Goal: Contribute content: Contribute content

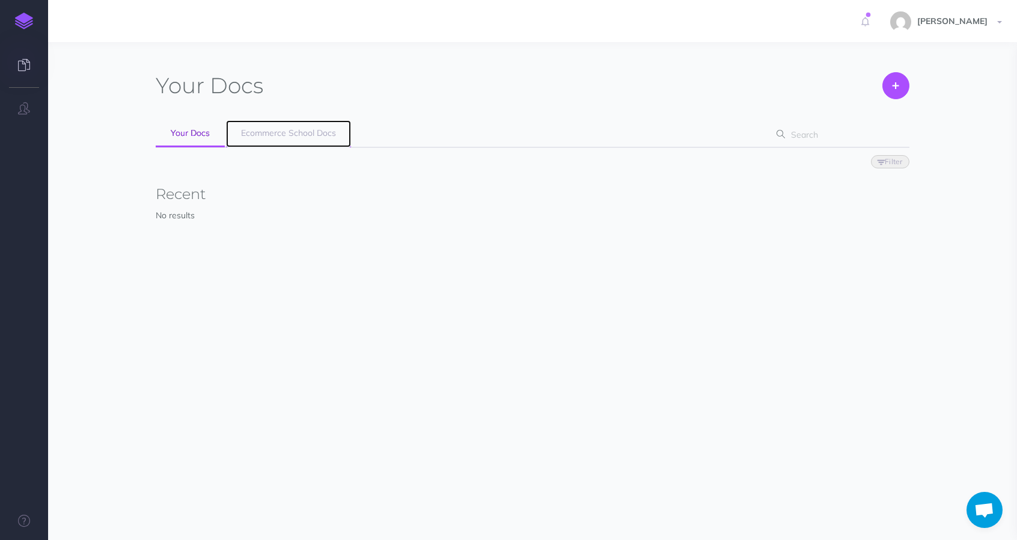
click at [269, 141] on link "Ecommerce School Docs" at bounding box center [288, 133] width 125 height 27
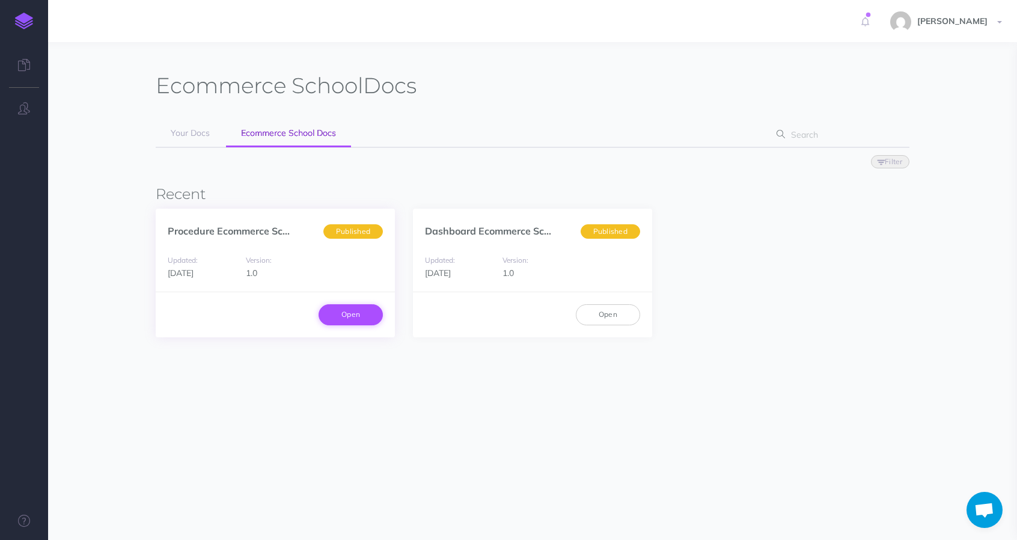
click at [347, 320] on link "Open" at bounding box center [350, 314] width 64 height 20
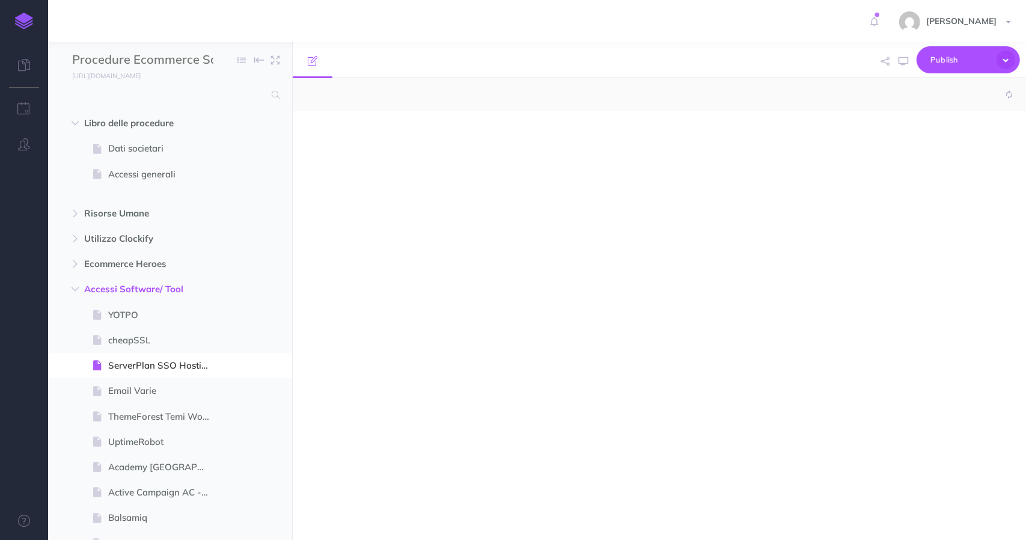
select select "null"
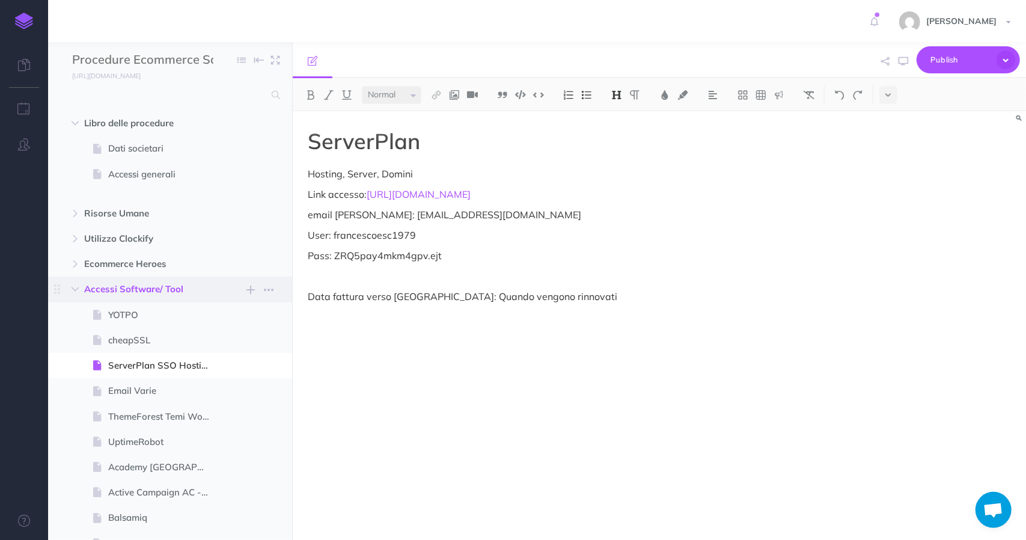
click at [139, 289] on span "Accessi Software/ Tool" at bounding box center [144, 289] width 121 height 14
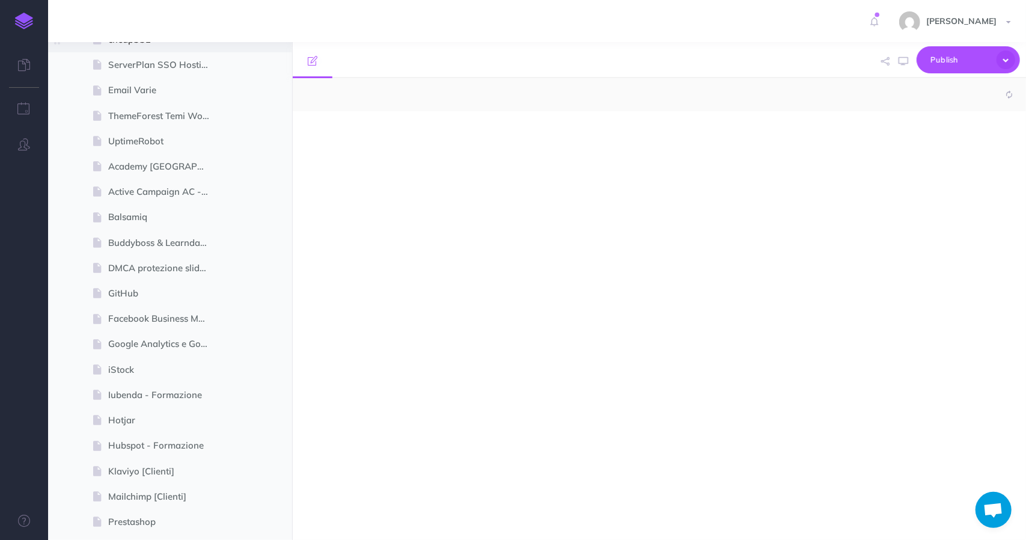
select select "null"
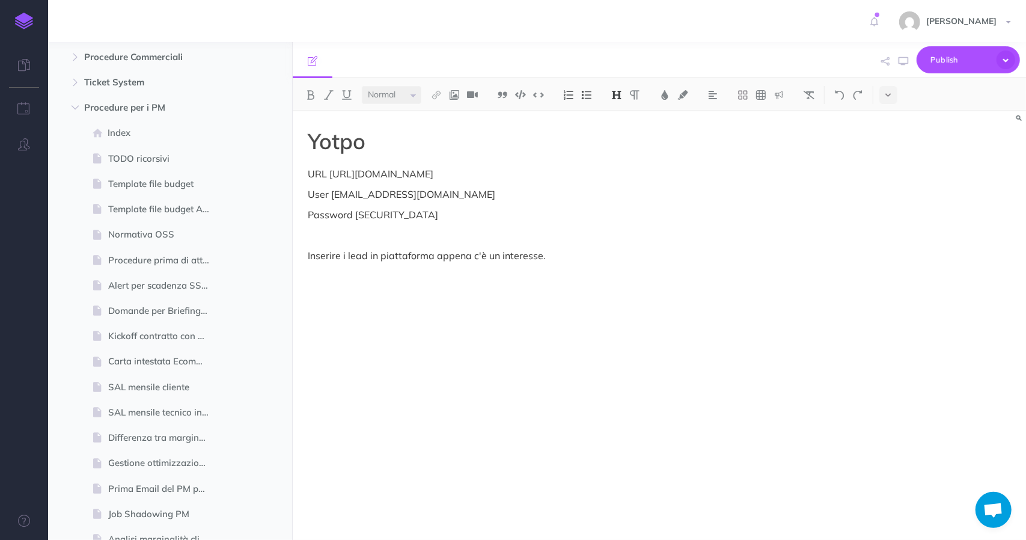
scroll to position [3125, 0]
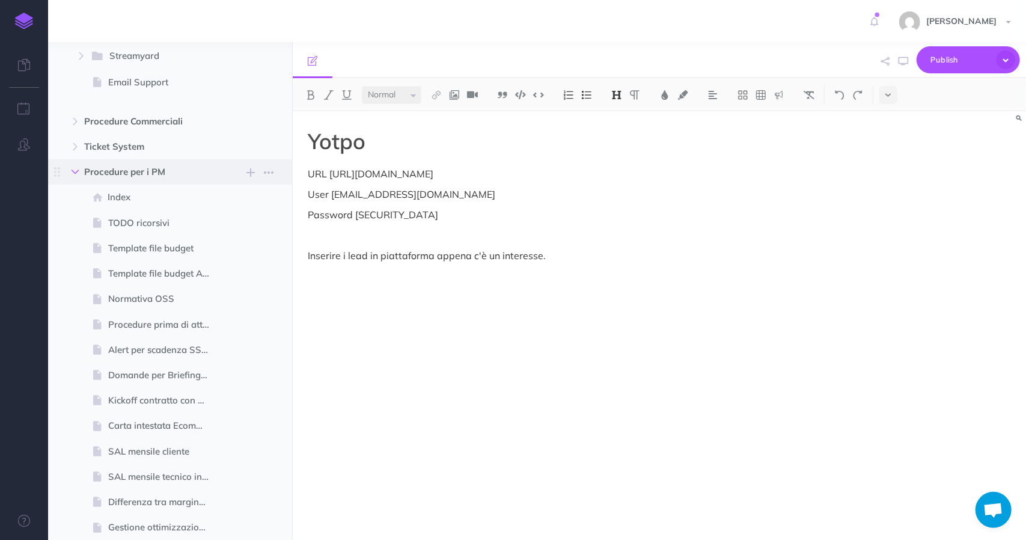
click at [73, 169] on icon "button" at bounding box center [75, 171] width 7 height 7
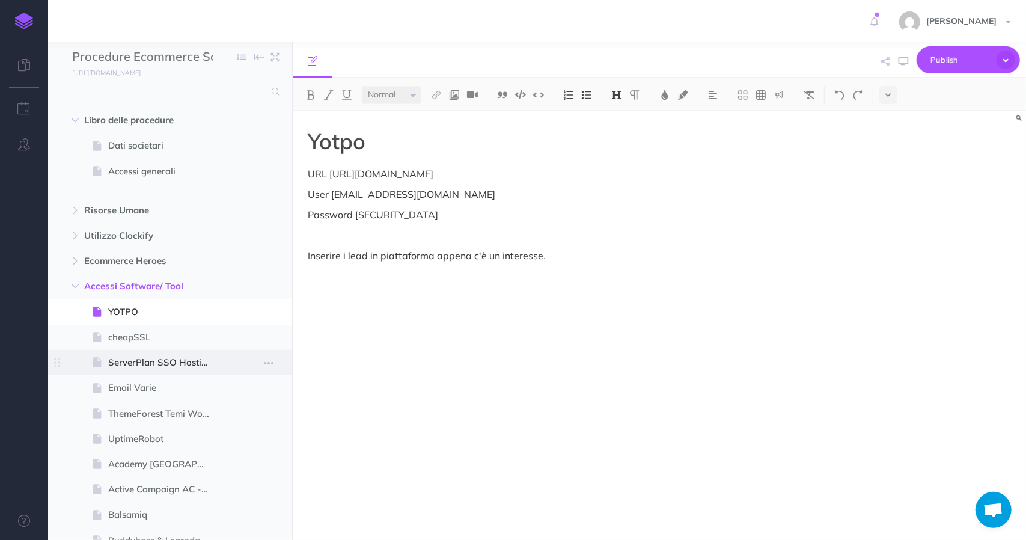
scroll to position [0, 0]
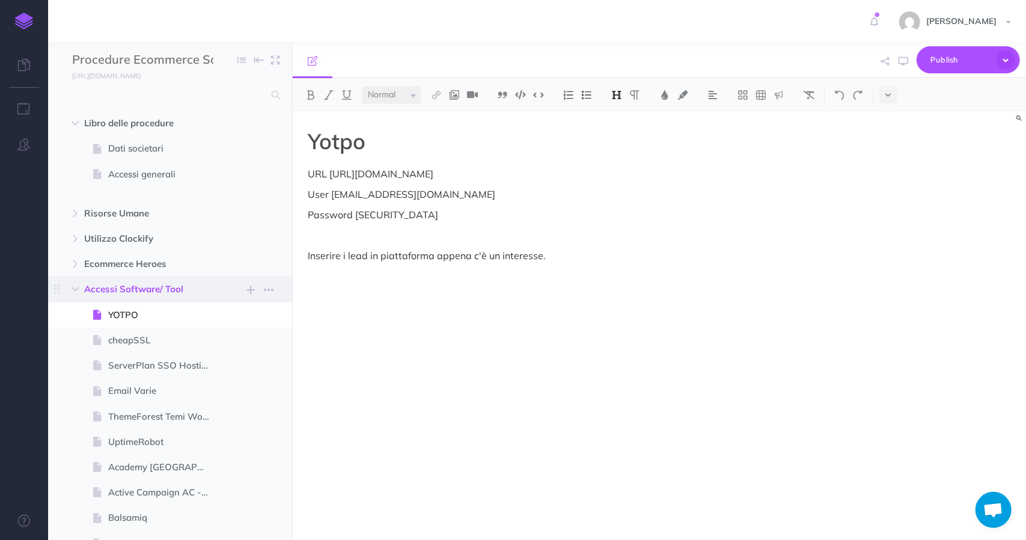
click at [157, 288] on span "Accessi Software/ Tool" at bounding box center [144, 289] width 121 height 14
click at [250, 290] on icon "button" at bounding box center [250, 289] width 8 height 14
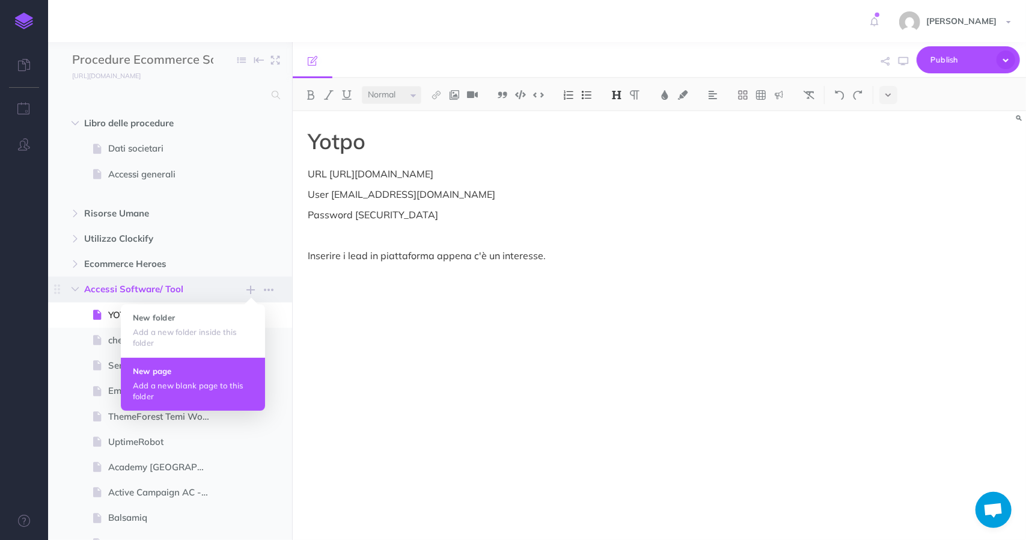
click at [197, 379] on button "New page Add a new blank page to this folder" at bounding box center [193, 383] width 144 height 53
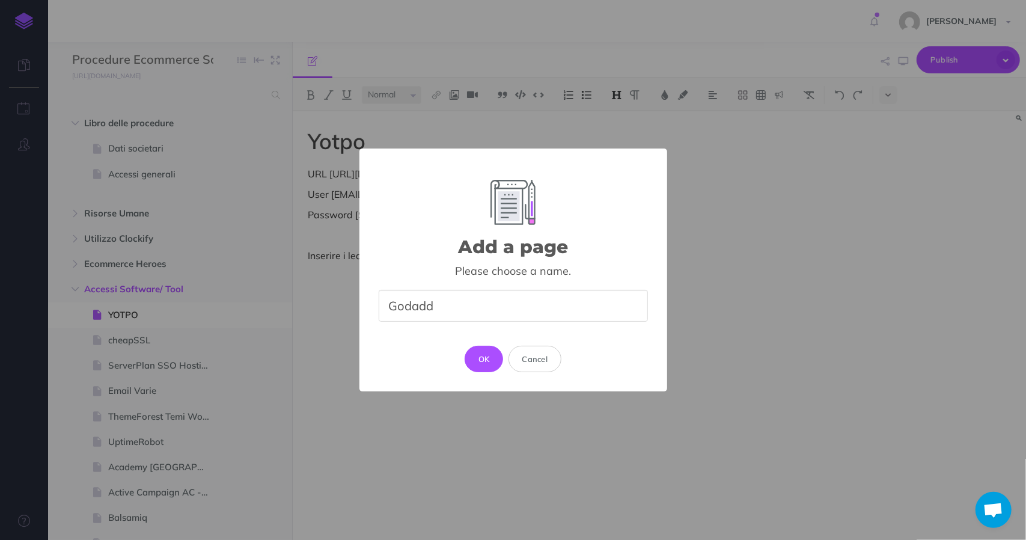
type input "Godaddy"
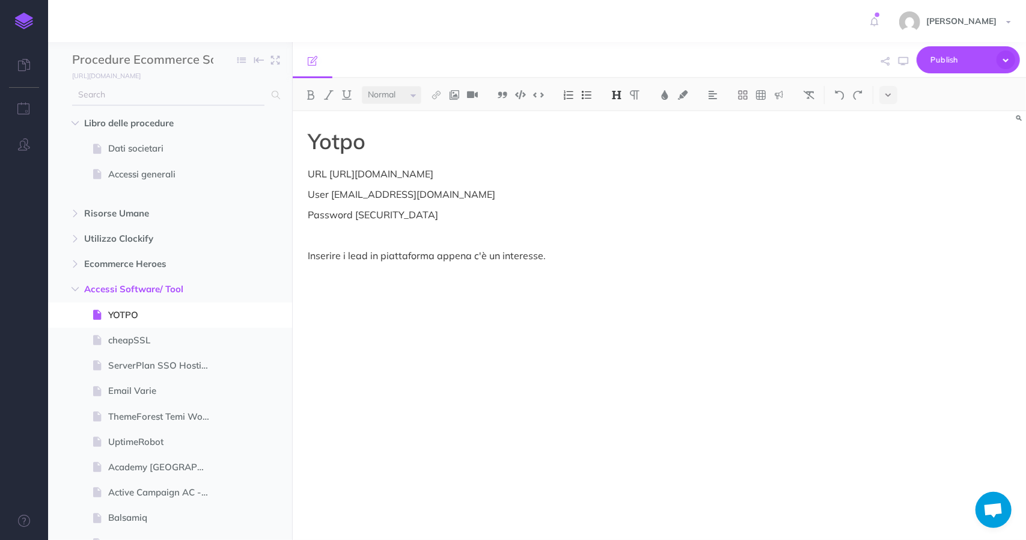
click at [180, 94] on input "text" at bounding box center [168, 95] width 192 height 22
type input "godad"
click at [250, 291] on icon "button" at bounding box center [250, 289] width 8 height 14
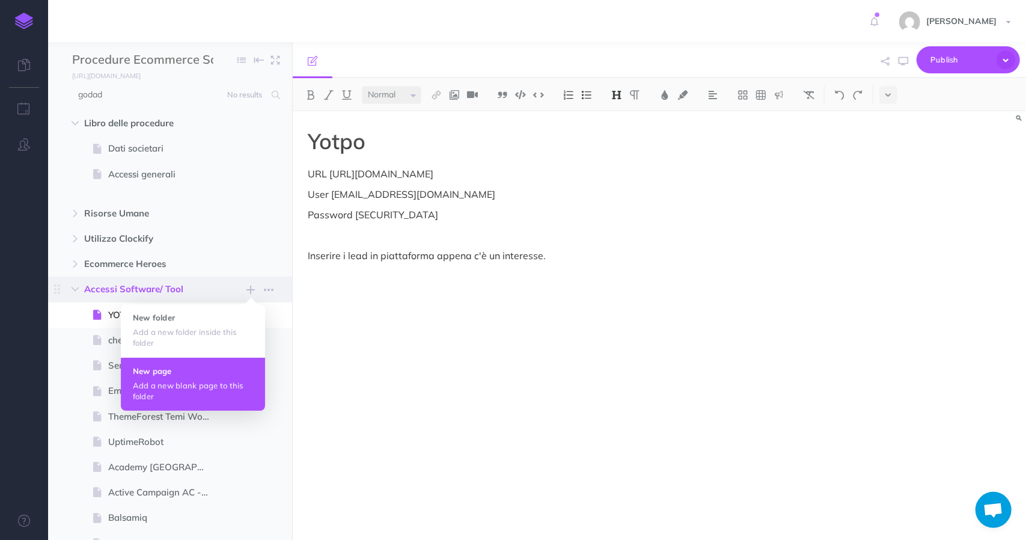
click at [201, 383] on p "Add a new blank page to this folder" at bounding box center [193, 391] width 120 height 22
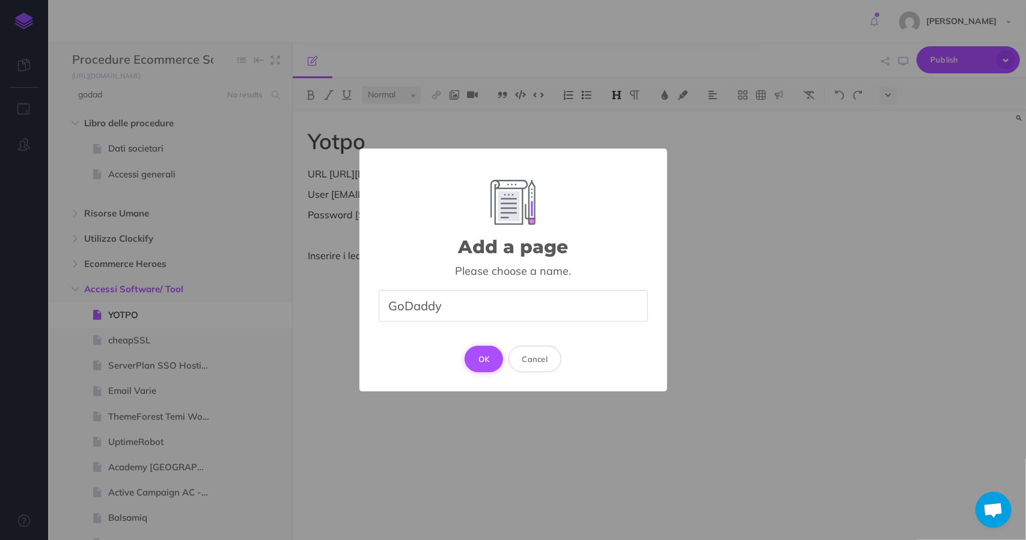
type input "GoDaddy"
click at [487, 352] on button "OK" at bounding box center [484, 359] width 39 height 26
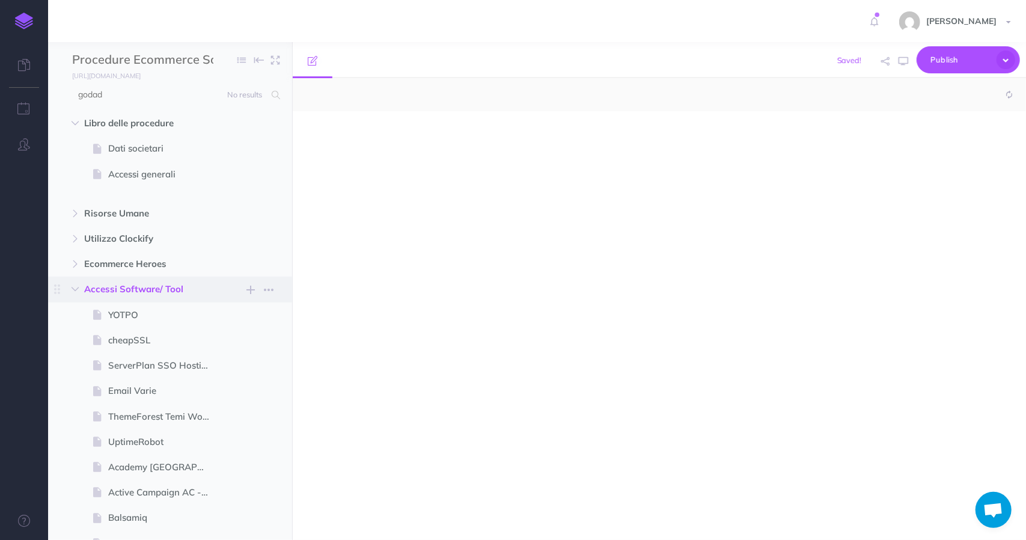
select select "null"
click at [395, 145] on div at bounding box center [549, 319] width 513 height 416
click at [395, 145] on div "GoDaddy" at bounding box center [549, 319] width 513 height 416
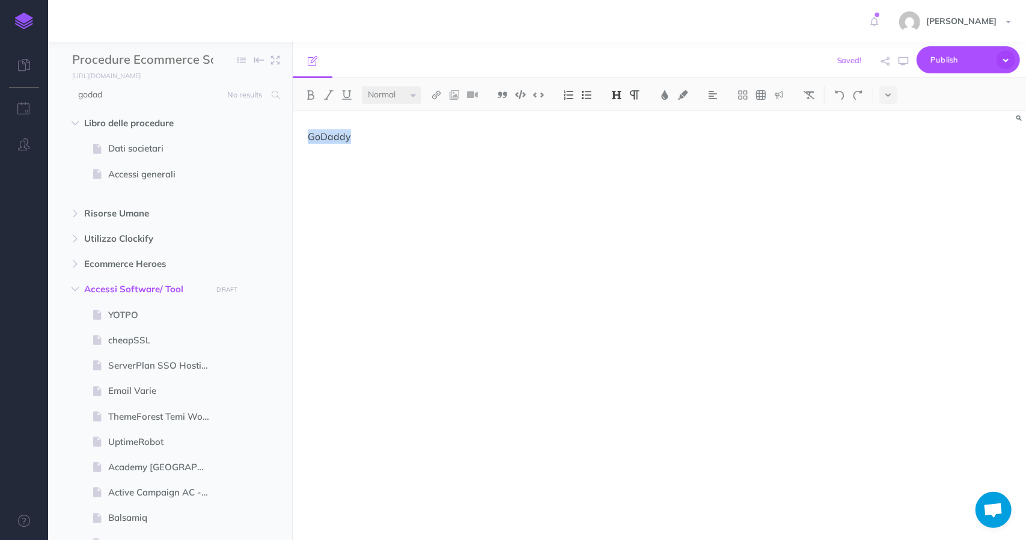
click at [620, 94] on img at bounding box center [616, 95] width 11 height 10
click at [616, 120] on button "H1" at bounding box center [617, 116] width 18 height 18
click at [404, 206] on div "GoDaddy" at bounding box center [549, 319] width 513 height 416
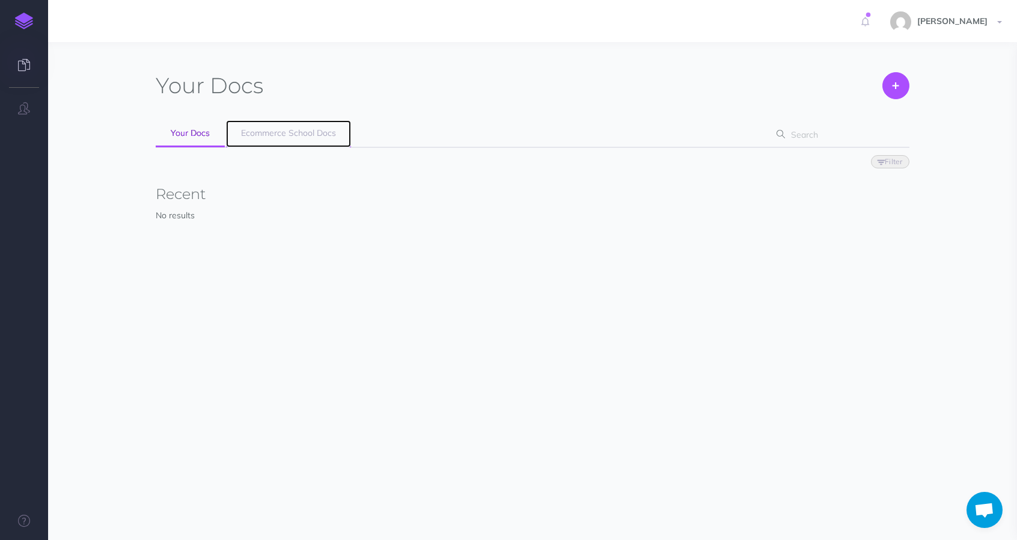
click at [280, 130] on span "Ecommerce School Docs" at bounding box center [288, 132] width 95 height 11
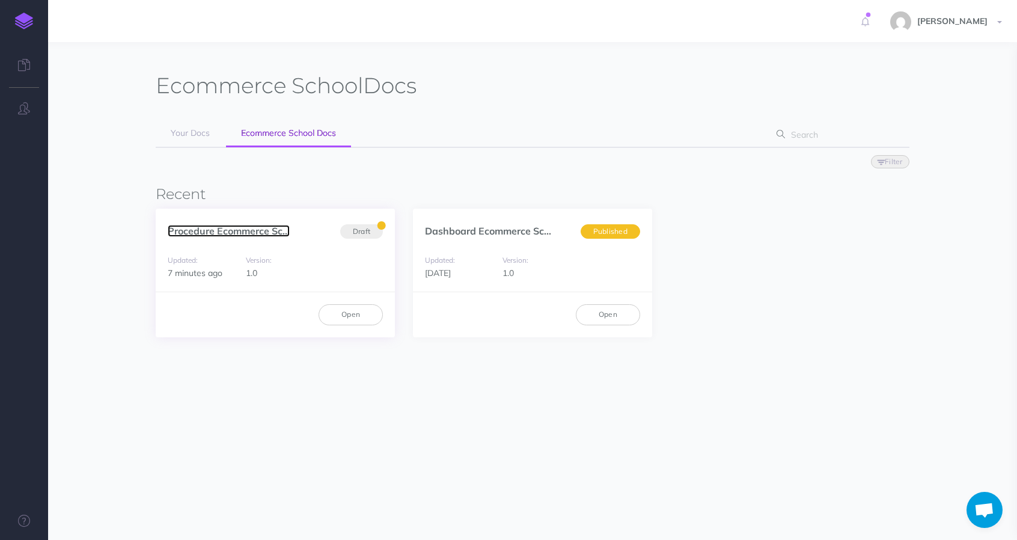
click at [261, 230] on link "Procedure Ecommerce Sc..." at bounding box center [229, 231] width 122 height 12
click at [362, 231] on span "Draft" at bounding box center [361, 231] width 43 height 15
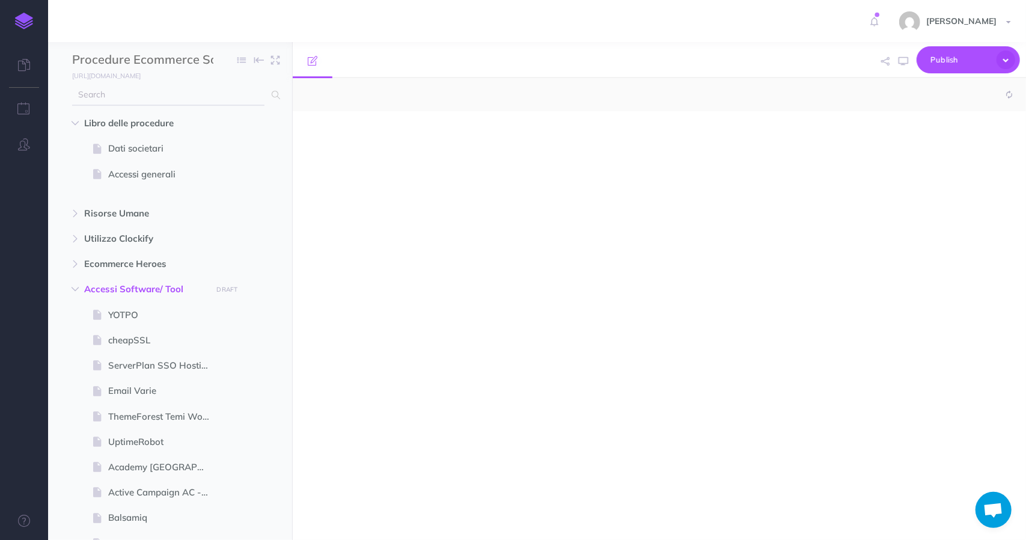
select select "null"
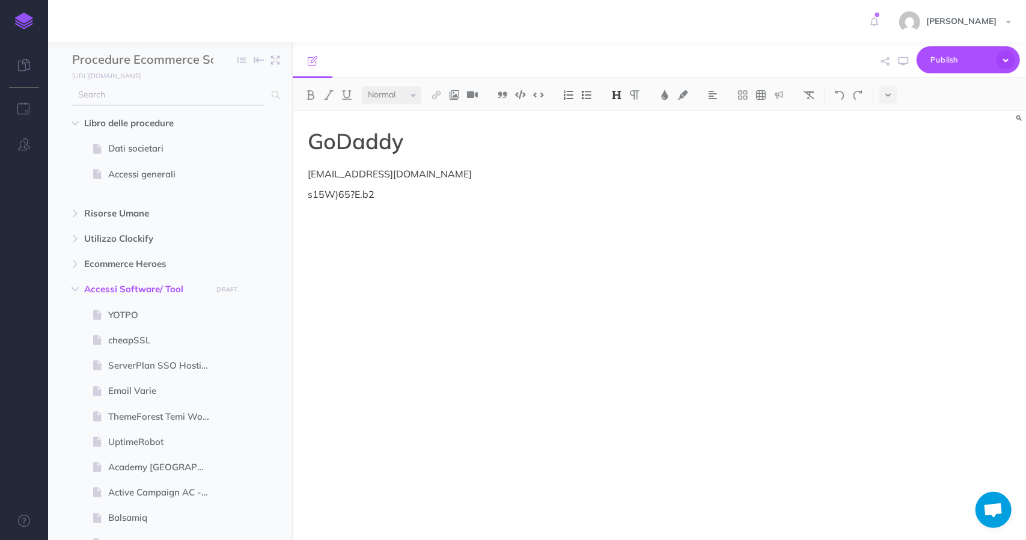
click at [111, 92] on input "text" at bounding box center [168, 95] width 192 height 22
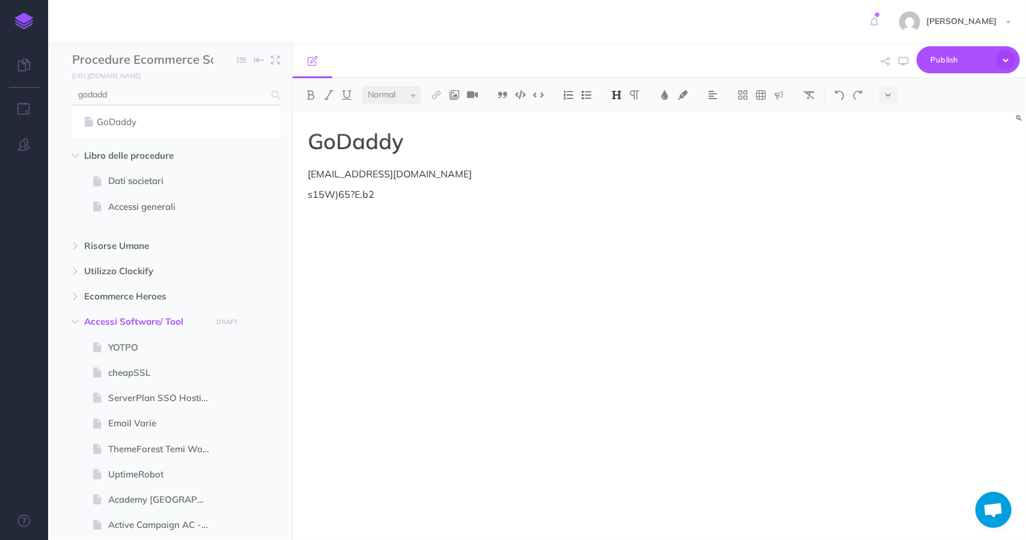
type input "godadd"
click at [121, 130] on div "GoDaddy" at bounding box center [176, 122] width 208 height 34
click at [124, 128] on link "GoDaddy" at bounding box center [176, 122] width 190 height 14
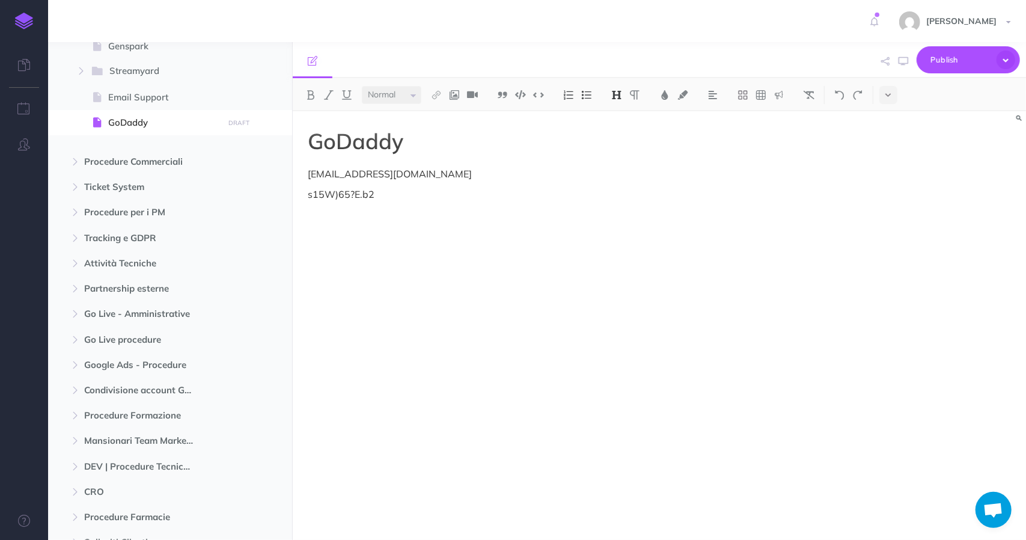
scroll to position [3124, 0]
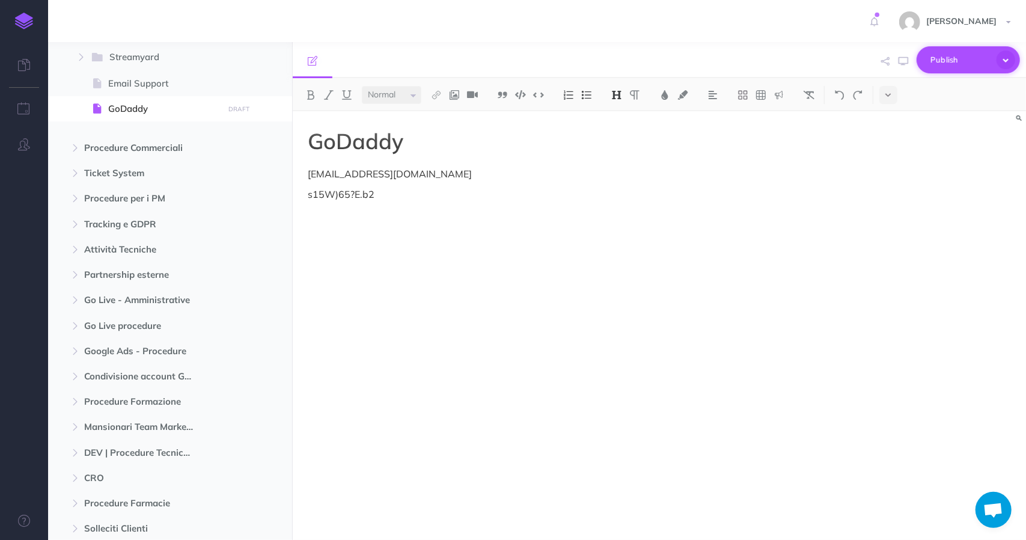
click at [981, 63] on span "Publish" at bounding box center [960, 59] width 60 height 19
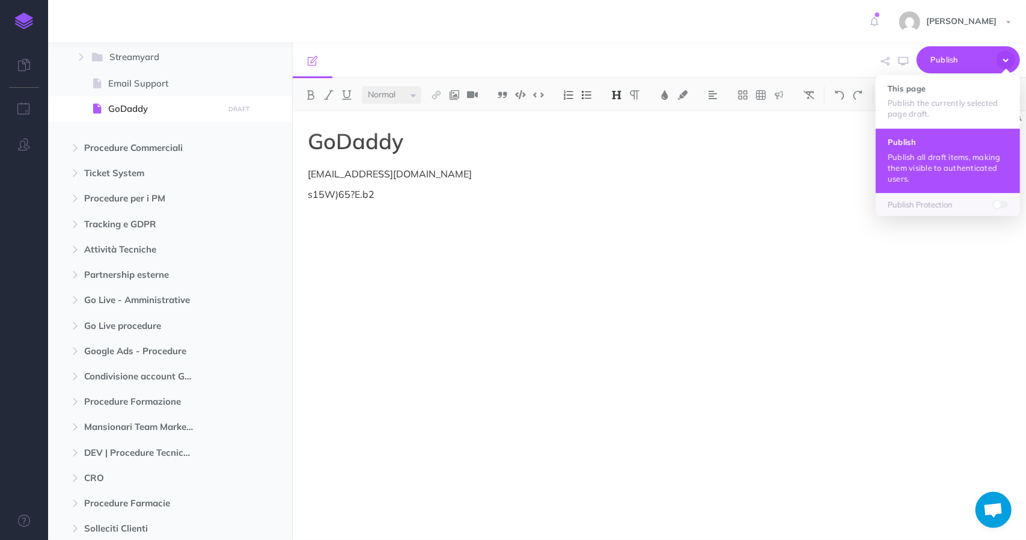
click at [925, 150] on button "Publish Publish all draft items, making them visible to authenticated users." at bounding box center [948, 160] width 144 height 64
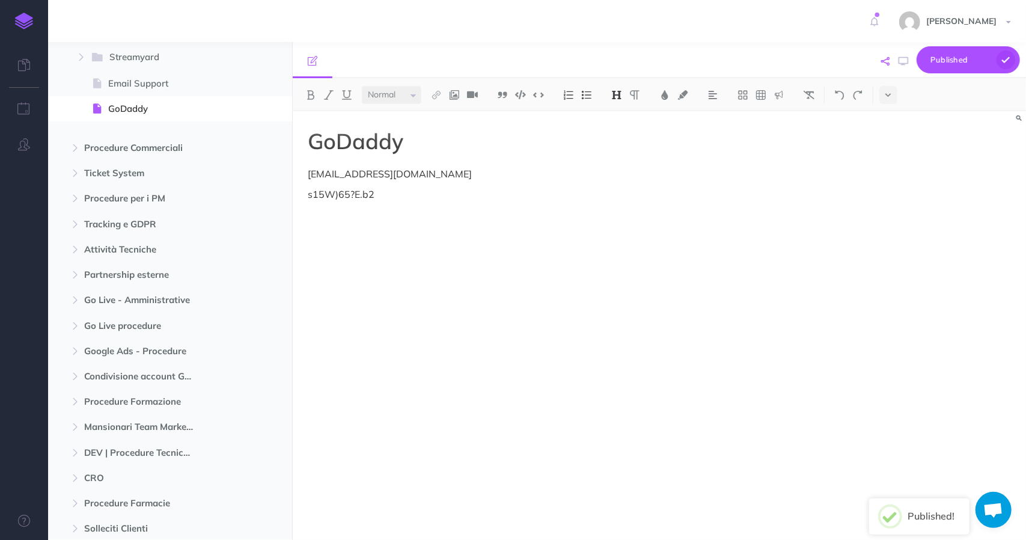
click at [883, 62] on icon "button" at bounding box center [886, 61] width 8 height 8
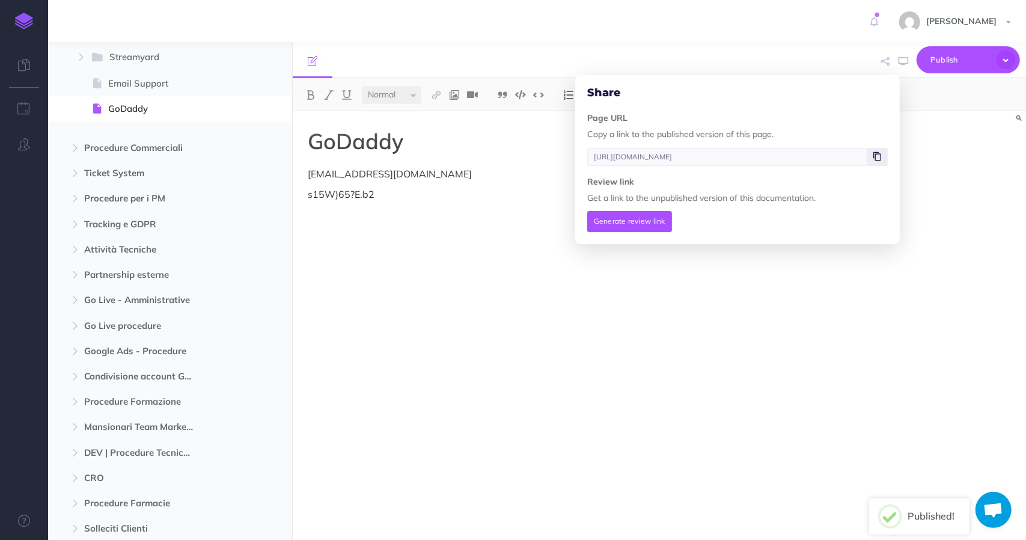
click at [882, 154] on span at bounding box center [877, 157] width 20 height 18
